Goal: Transaction & Acquisition: Obtain resource

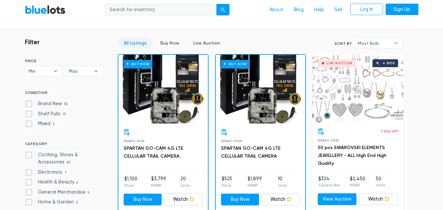
scroll to position [170, 0]
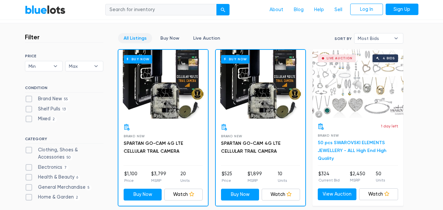
click at [332, 152] on link "50 pcs SWAROVSKI ELEMENTS JEWELLERY - ALL High End High Quality" at bounding box center [351, 150] width 68 height 21
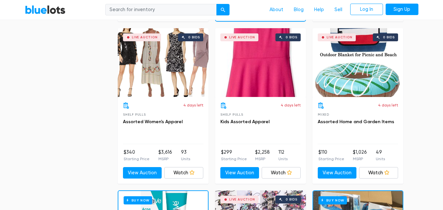
scroll to position [686, 0]
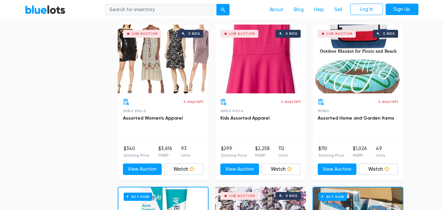
click at [251, 72] on div "Live Auction 0 bids" at bounding box center [260, 59] width 91 height 69
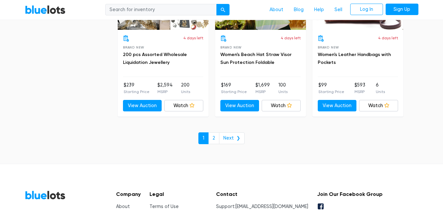
scroll to position [2905, 0]
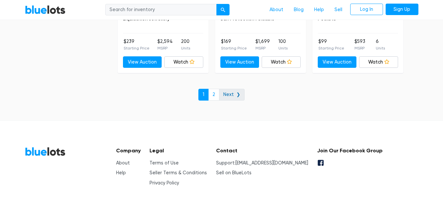
click at [225, 91] on link "Next ❯" at bounding box center [232, 95] width 26 height 12
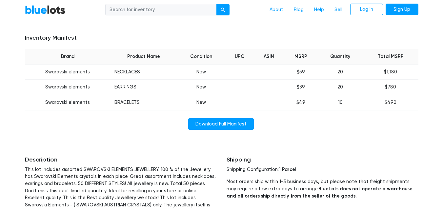
scroll to position [256, 0]
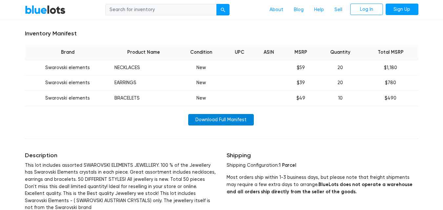
click at [238, 117] on link "Download Full Manifest" at bounding box center [221, 120] width 66 height 12
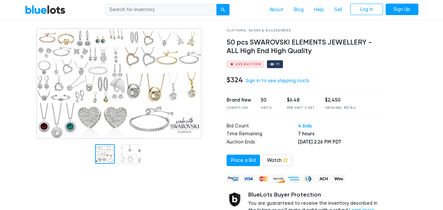
scroll to position [34, 0]
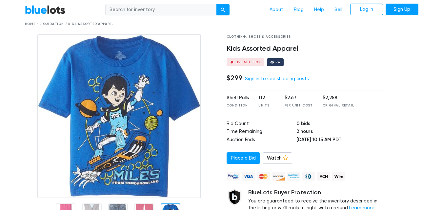
scroll to position [26, 0]
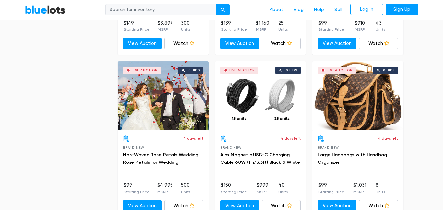
scroll to position [983, 0]
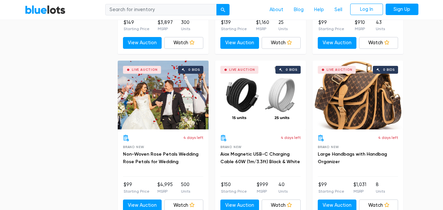
click at [174, 105] on div "Live Auction 0 bids" at bounding box center [163, 95] width 91 height 69
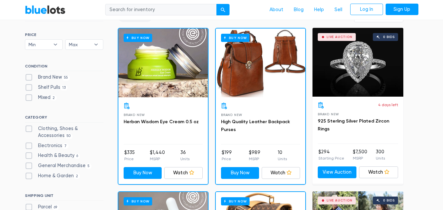
scroll to position [39, 0]
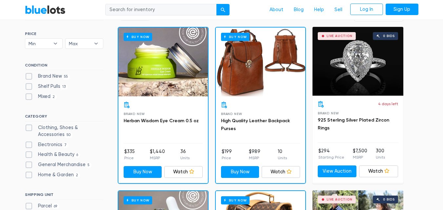
click at [170, 87] on div "Buy Now" at bounding box center [162, 62] width 89 height 69
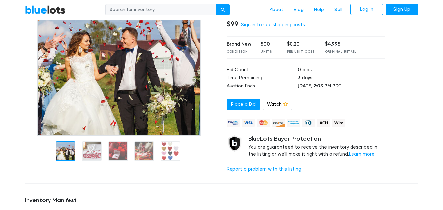
scroll to position [88, 0]
